Goal: Complete application form: Complete application form

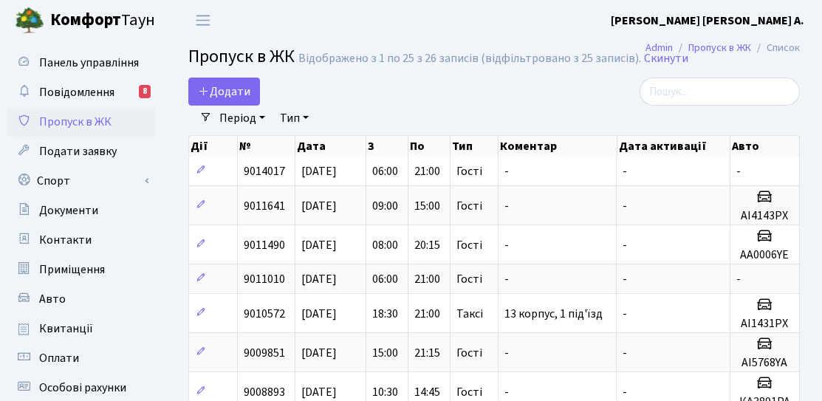
select select "25"
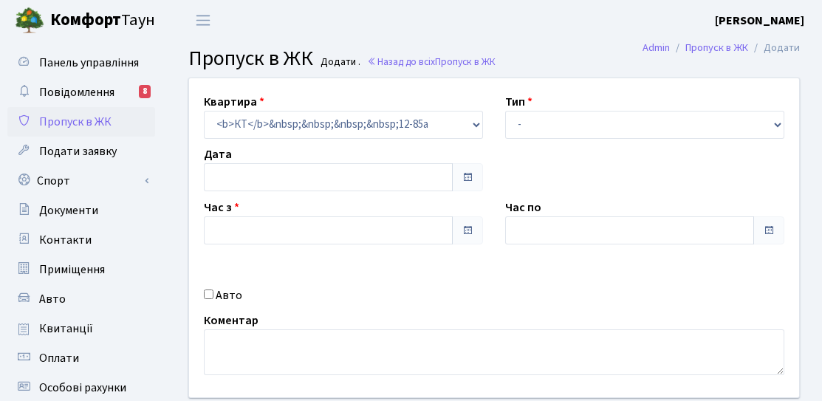
type input "[DATE]"
type input "13:30"
type input "14:45"
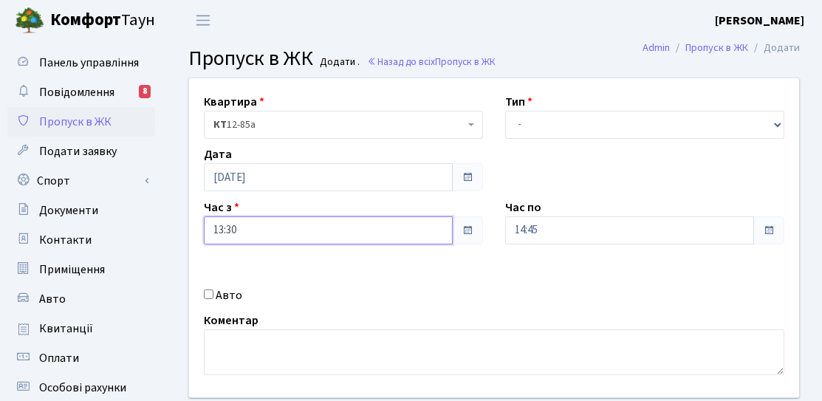
click at [388, 236] on input "13:30" at bounding box center [328, 230] width 249 height 28
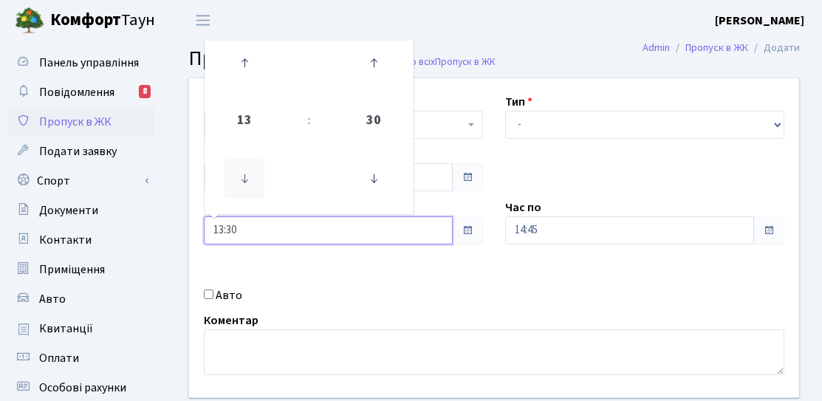
click at [259, 194] on icon at bounding box center [244, 179] width 40 height 40
click at [259, 191] on icon at bounding box center [244, 179] width 40 height 40
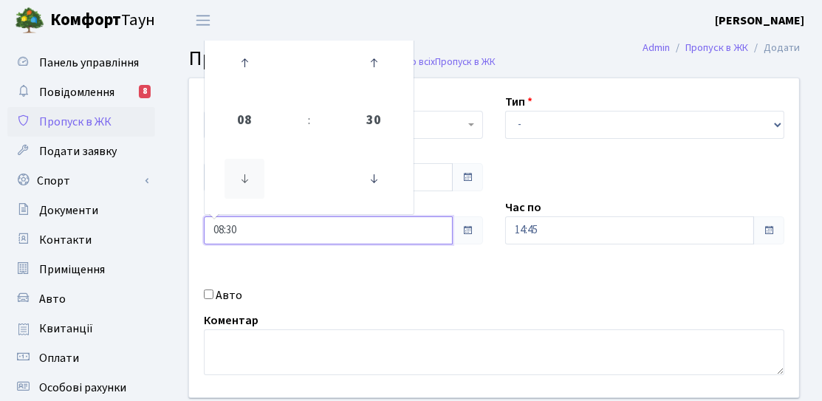
click at [259, 191] on icon at bounding box center [244, 179] width 40 height 40
click at [366, 193] on icon at bounding box center [374, 179] width 40 height 40
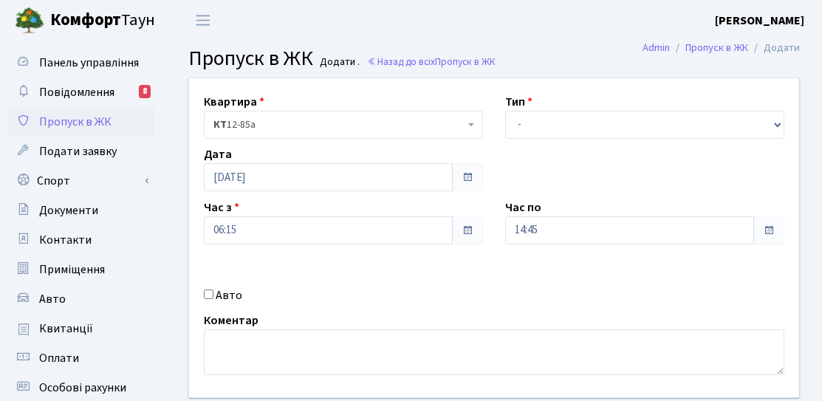
click at [425, 199] on div "Час з 06:15" at bounding box center [343, 222] width 301 height 46
click at [323, 222] on input "06:15" at bounding box center [328, 230] width 249 height 28
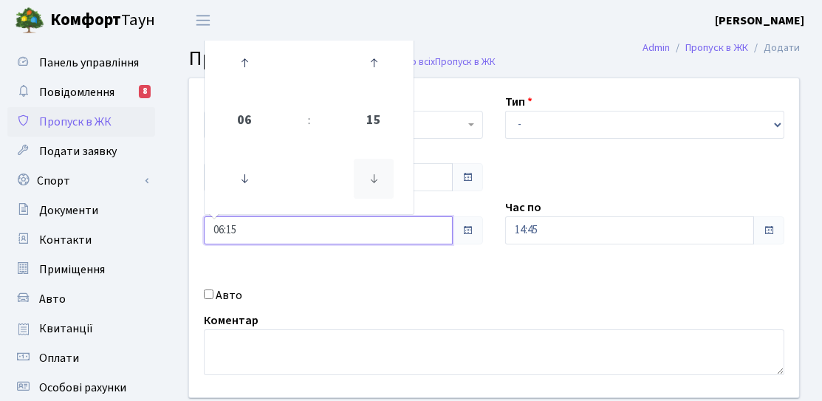
click at [371, 187] on icon at bounding box center [374, 179] width 40 height 40
type input "06:00"
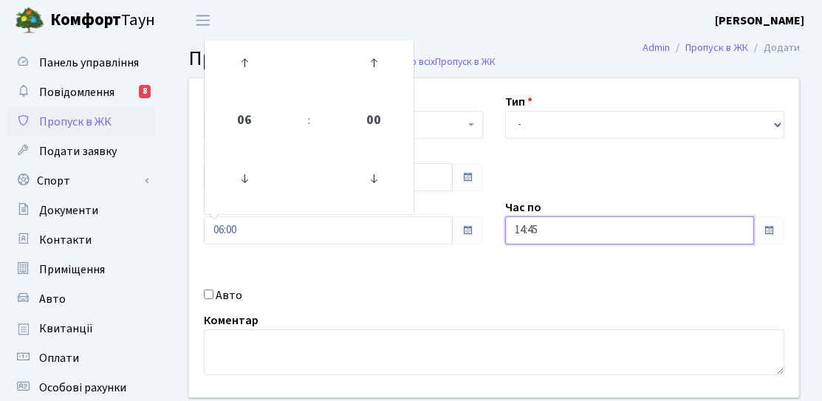
click at [528, 230] on input "14:45" at bounding box center [629, 230] width 249 height 28
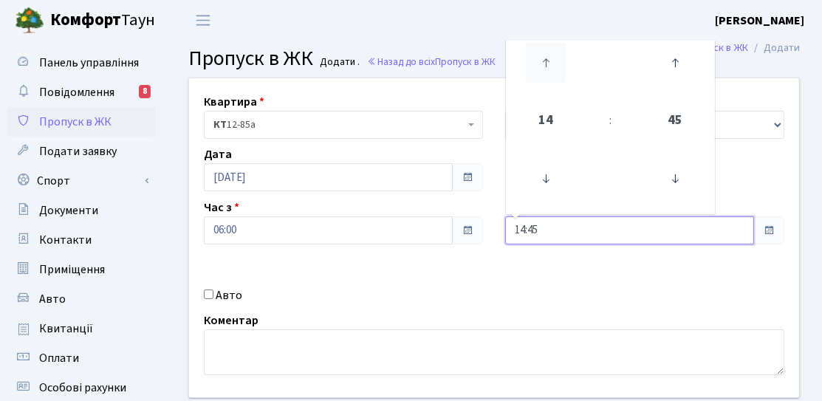
click at [542, 55] on icon at bounding box center [546, 63] width 40 height 40
click at [544, 55] on icon at bounding box center [546, 63] width 40 height 40
click at [545, 56] on icon at bounding box center [546, 63] width 40 height 40
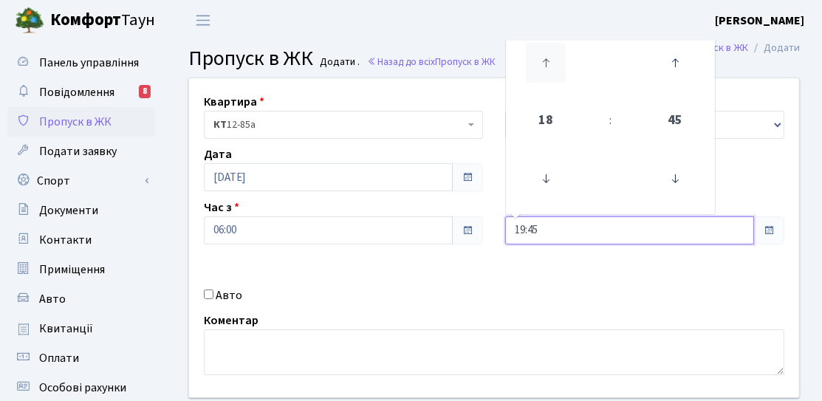
click at [545, 56] on icon at bounding box center [546, 63] width 40 height 40
click at [547, 57] on icon at bounding box center [546, 63] width 40 height 40
click at [681, 179] on icon at bounding box center [675, 179] width 40 height 40
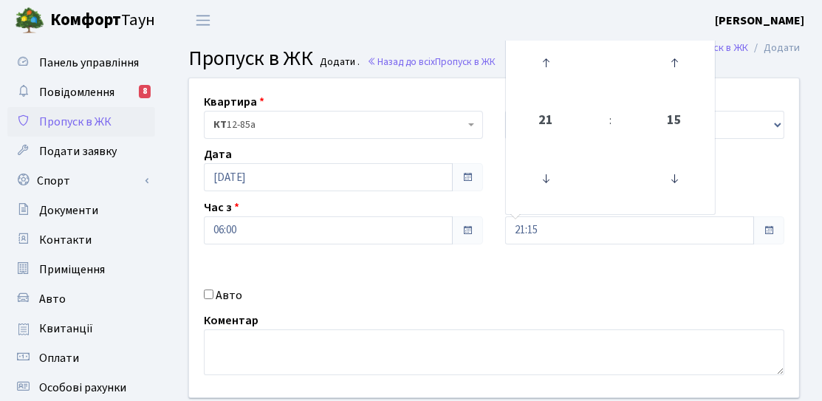
click at [726, 176] on div "Квартира <b>КТ</b>&nbsp;&nbsp;&nbsp;&nbsp;12-85а КТ 12-85а Тип - Доставка Таксі…" at bounding box center [494, 237] width 632 height 319
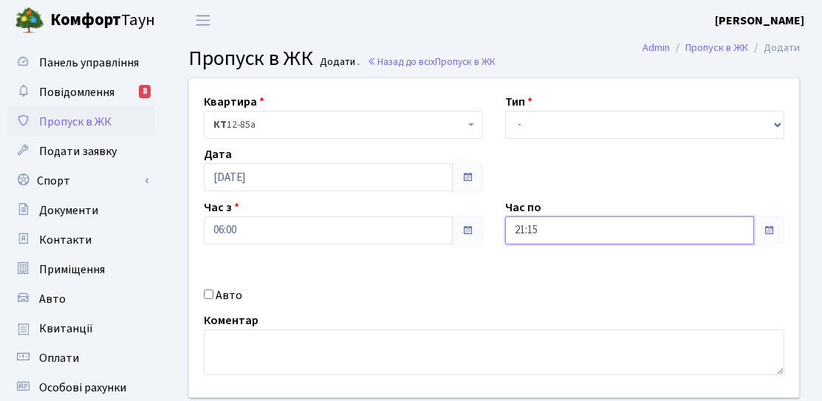
click at [582, 238] on input "21:15" at bounding box center [629, 230] width 249 height 28
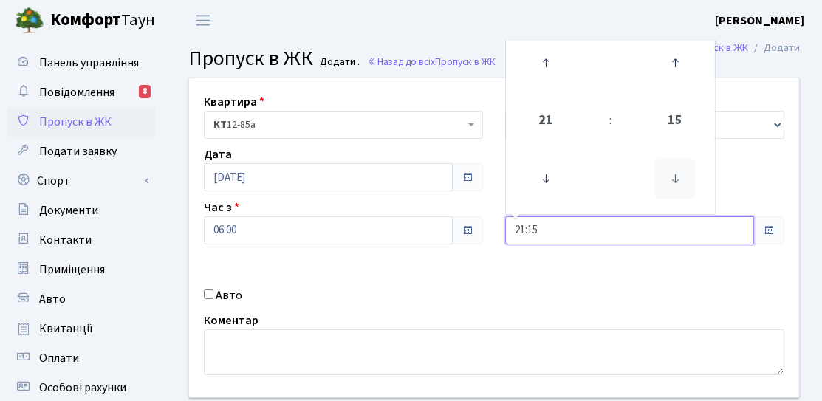
click at [669, 178] on icon at bounding box center [675, 179] width 40 height 40
type input "21:00"
click at [737, 168] on div "Квартира <b>КТ</b>&nbsp;&nbsp;&nbsp;&nbsp;12-85а КТ 12-85а Тип - Доставка Таксі…" at bounding box center [494, 237] width 632 height 319
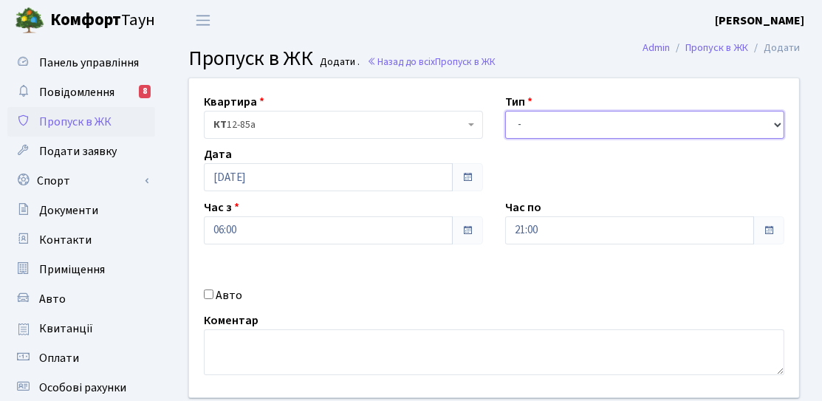
click at [707, 111] on select "- Доставка Таксі Гості Сервіс" at bounding box center [644, 125] width 279 height 28
select select "3"
click at [505, 111] on select "- Доставка Таксі Гості Сервіс" at bounding box center [644, 125] width 279 height 28
click at [317, 210] on div "Час з 06:00" at bounding box center [343, 222] width 301 height 46
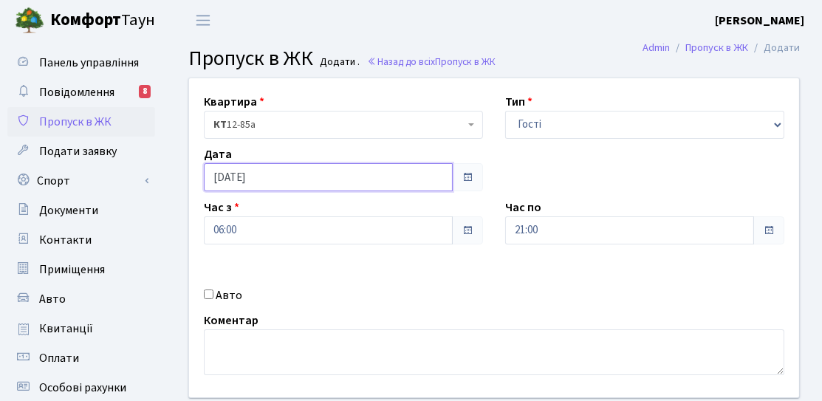
click at [322, 173] on input "[DATE]" at bounding box center [328, 177] width 249 height 28
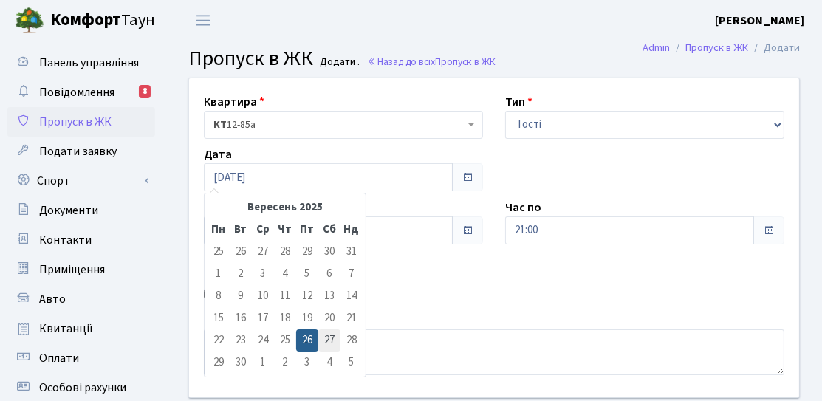
click at [323, 336] on td "27" at bounding box center [329, 340] width 22 height 22
type input "[DATE]"
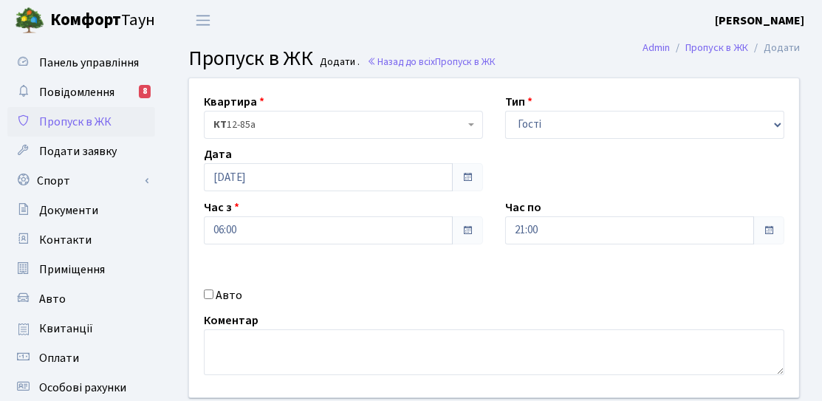
scroll to position [74, 0]
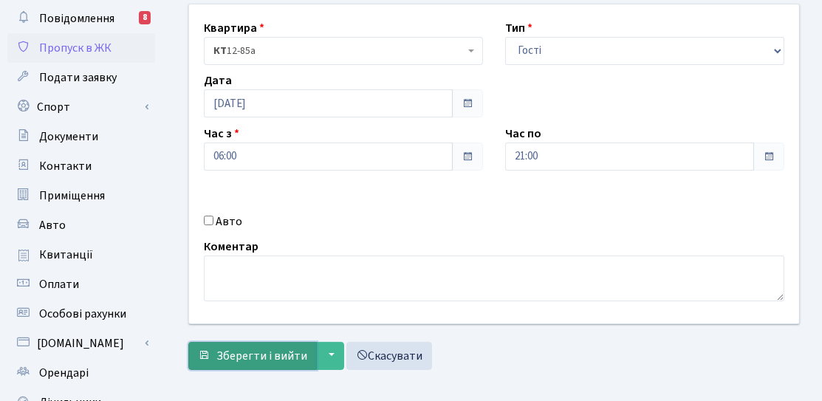
click at [253, 342] on button "Зберегти і вийти" at bounding box center [252, 356] width 128 height 28
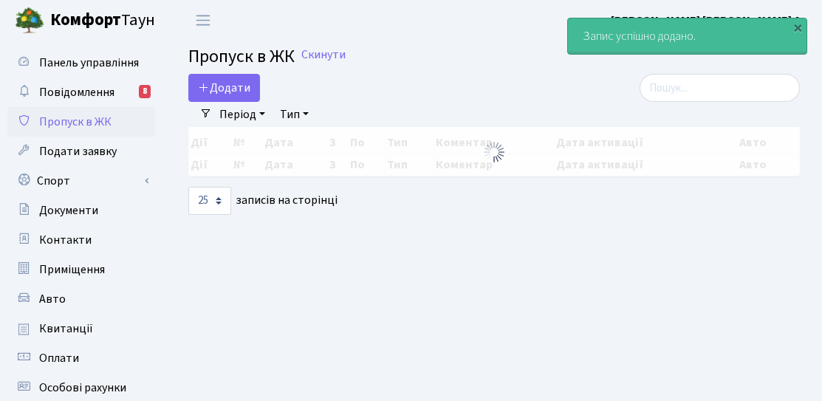
select select "25"
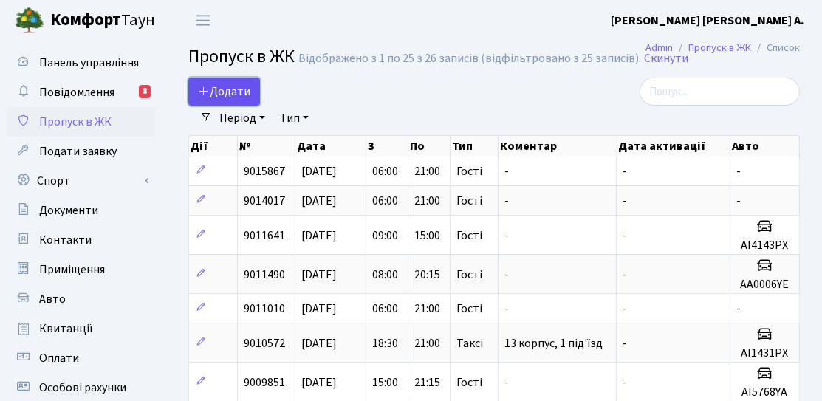
click at [218, 92] on span "Додати" at bounding box center [224, 91] width 52 height 16
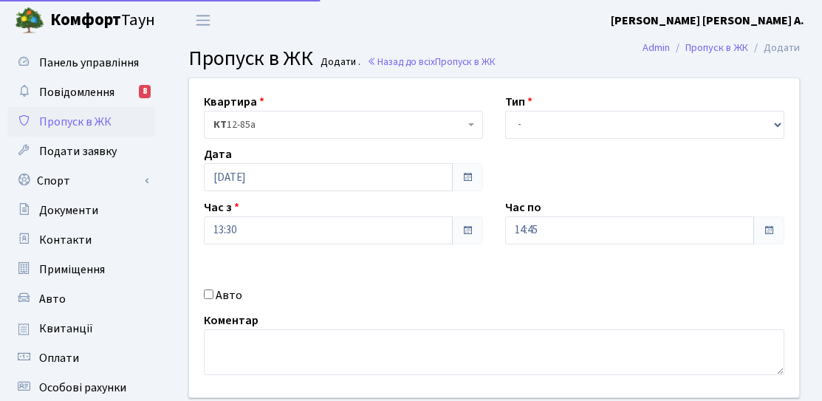
click at [268, 157] on div "Дата [DATE]" at bounding box center [343, 168] width 301 height 46
click at [255, 176] on input "[DATE]" at bounding box center [328, 177] width 249 height 28
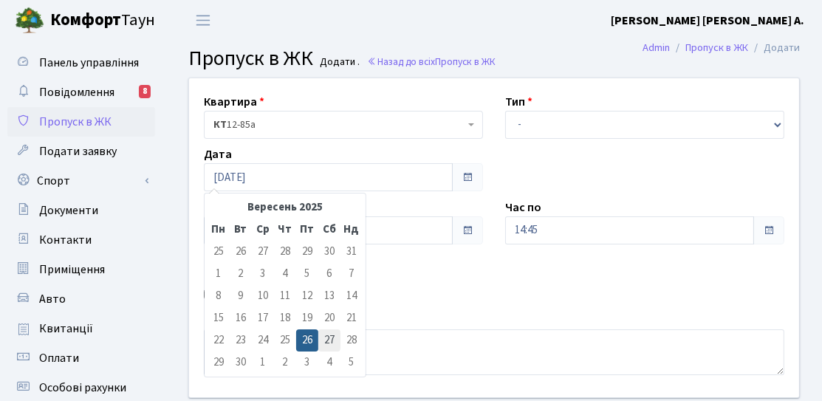
click at [337, 340] on td "27" at bounding box center [329, 340] width 22 height 22
type input "[DATE]"
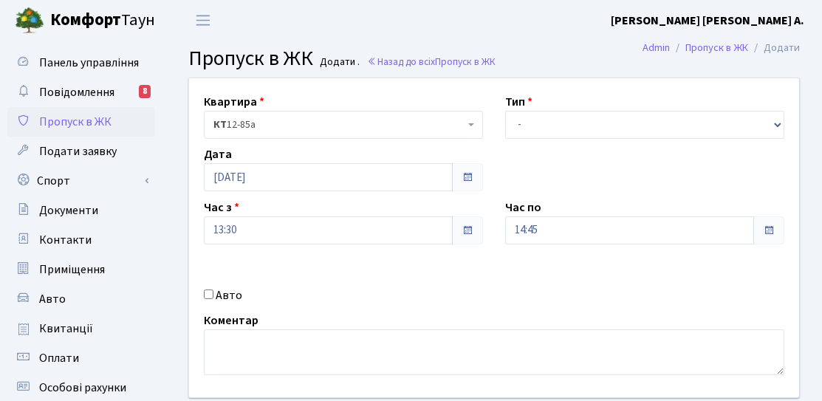
click at [233, 300] on label "Авто" at bounding box center [229, 295] width 27 height 18
click at [213, 299] on input "Авто" at bounding box center [209, 294] width 10 height 10
checkbox input "true"
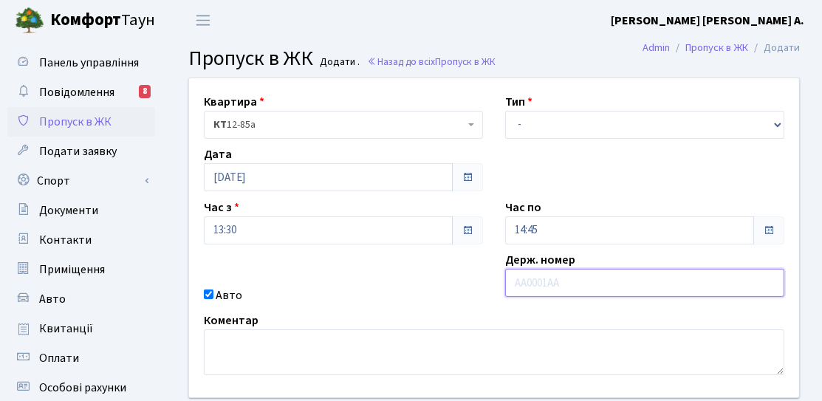
paste input "АА5115ХІ"
type input "АА5115ХІ"
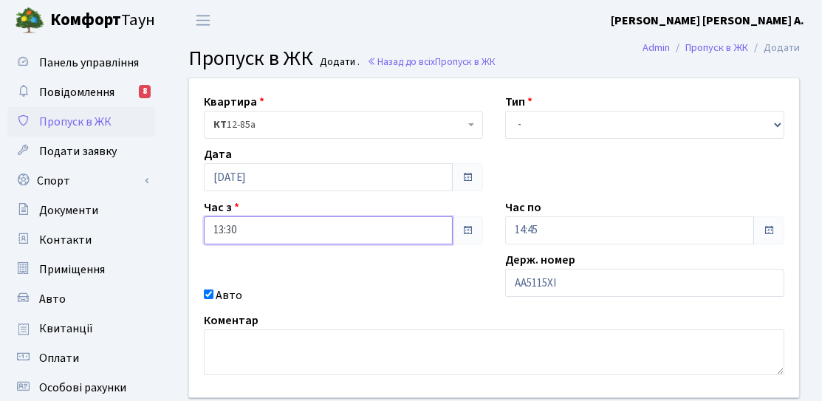
click at [398, 225] on input "13:30" at bounding box center [328, 230] width 249 height 28
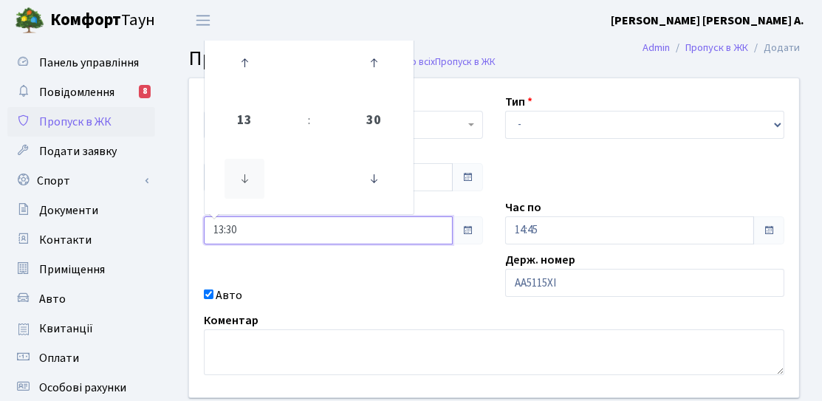
click at [238, 186] on icon at bounding box center [244, 179] width 40 height 40
click at [250, 179] on icon at bounding box center [244, 179] width 40 height 40
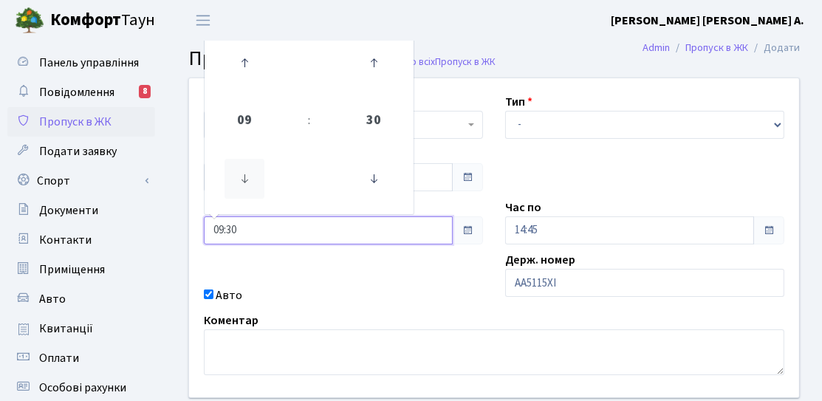
type input "08:30"
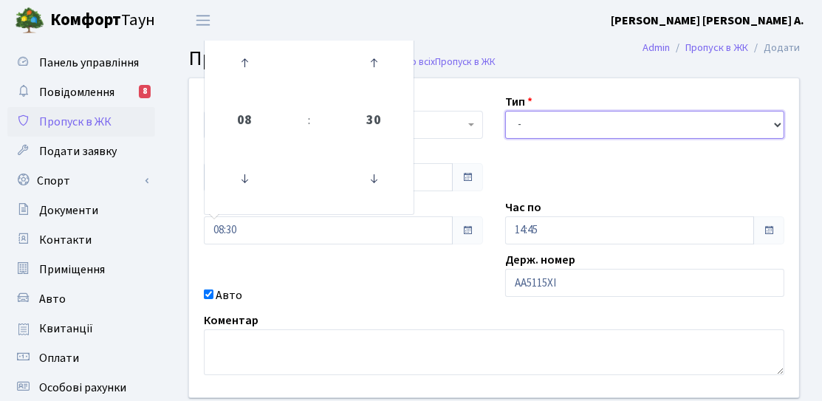
click at [576, 124] on select "- Доставка Таксі Гості Сервіс" at bounding box center [644, 125] width 279 height 28
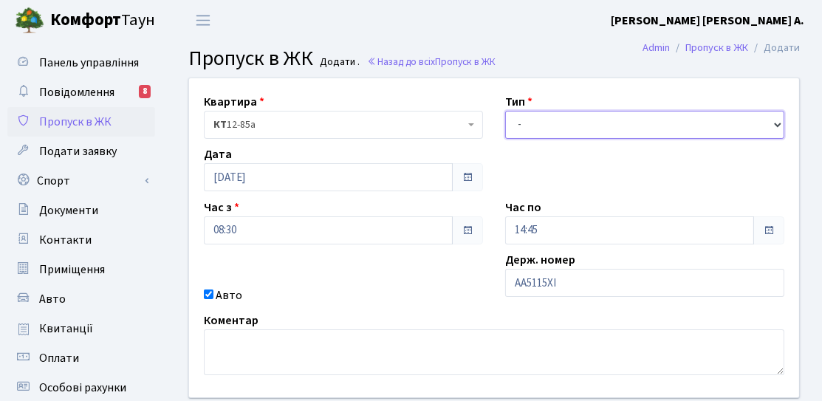
select select "3"
click at [505, 111] on select "- Доставка Таксі Гості Сервіс" at bounding box center [644, 125] width 279 height 28
click at [555, 212] on div "Час по 14:45" at bounding box center [644, 222] width 301 height 46
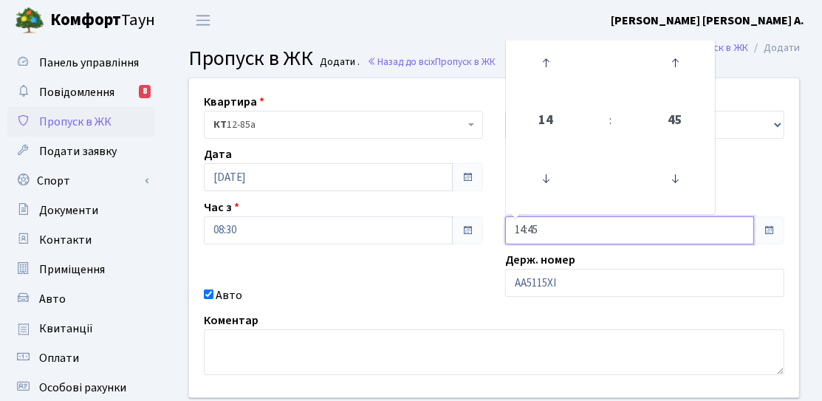
click at [548, 225] on input "14:45" at bounding box center [629, 230] width 249 height 28
click at [554, 80] on icon at bounding box center [546, 63] width 40 height 40
click at [674, 193] on icon at bounding box center [675, 179] width 40 height 40
click at [674, 189] on icon at bounding box center [675, 179] width 40 height 40
click at [674, 187] on icon at bounding box center [675, 179] width 40 height 40
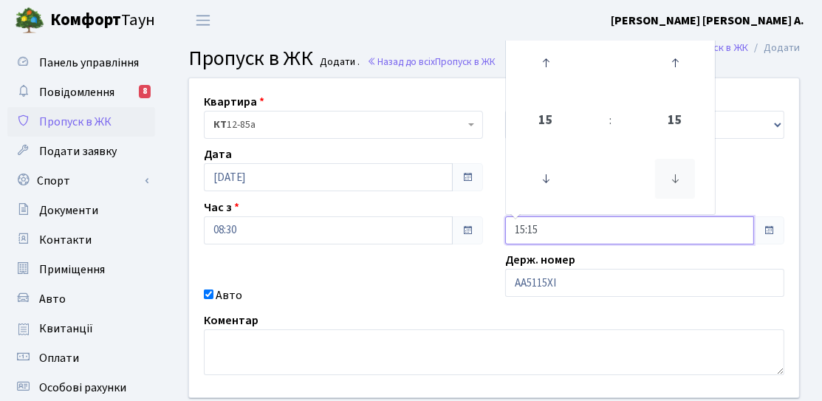
type input "15:00"
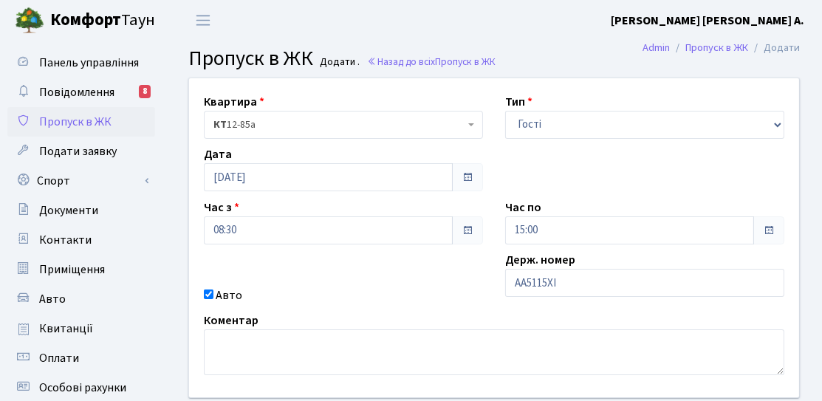
click at [399, 292] on div "Авто" at bounding box center [343, 295] width 301 height 18
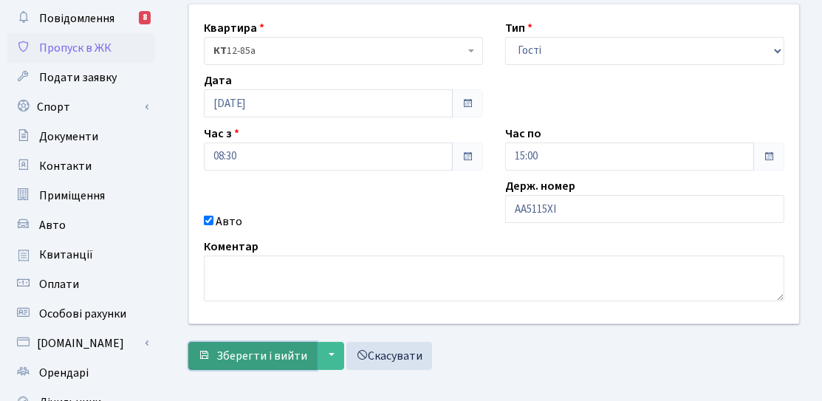
click at [237, 348] on span "Зберегти і вийти" at bounding box center [261, 356] width 91 height 16
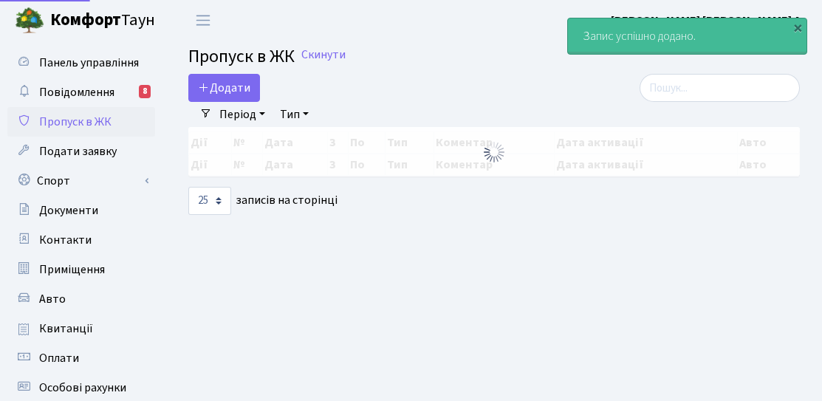
select select "25"
